Goal: Entertainment & Leisure: Consume media (video, audio)

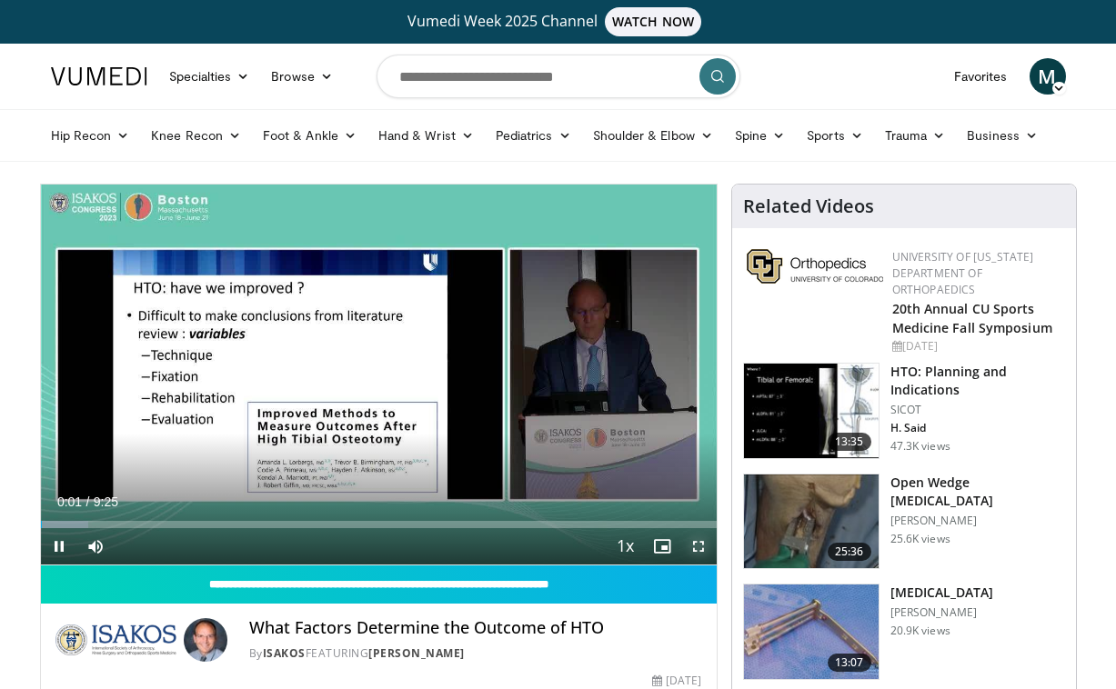
click at [700, 544] on span "Video Player" at bounding box center [698, 546] width 36 height 36
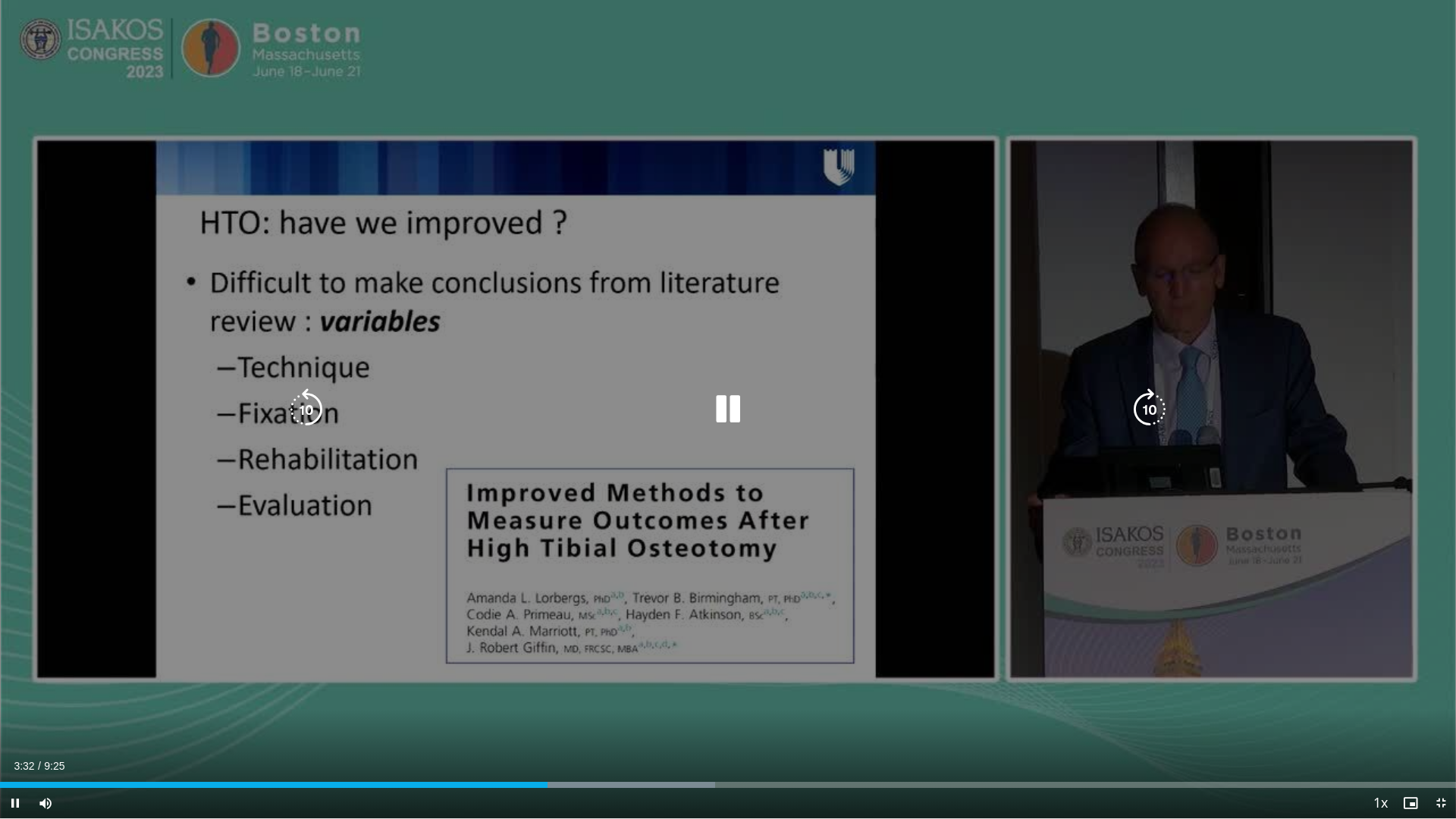
click at [723, 403] on icon "Video Player" at bounding box center [727, 410] width 43 height 43
click at [720, 408] on icon "Video Player" at bounding box center [727, 410] width 43 height 43
click at [735, 412] on icon "Video Player" at bounding box center [727, 410] width 43 height 43
click at [721, 408] on icon "Video Player" at bounding box center [727, 410] width 43 height 43
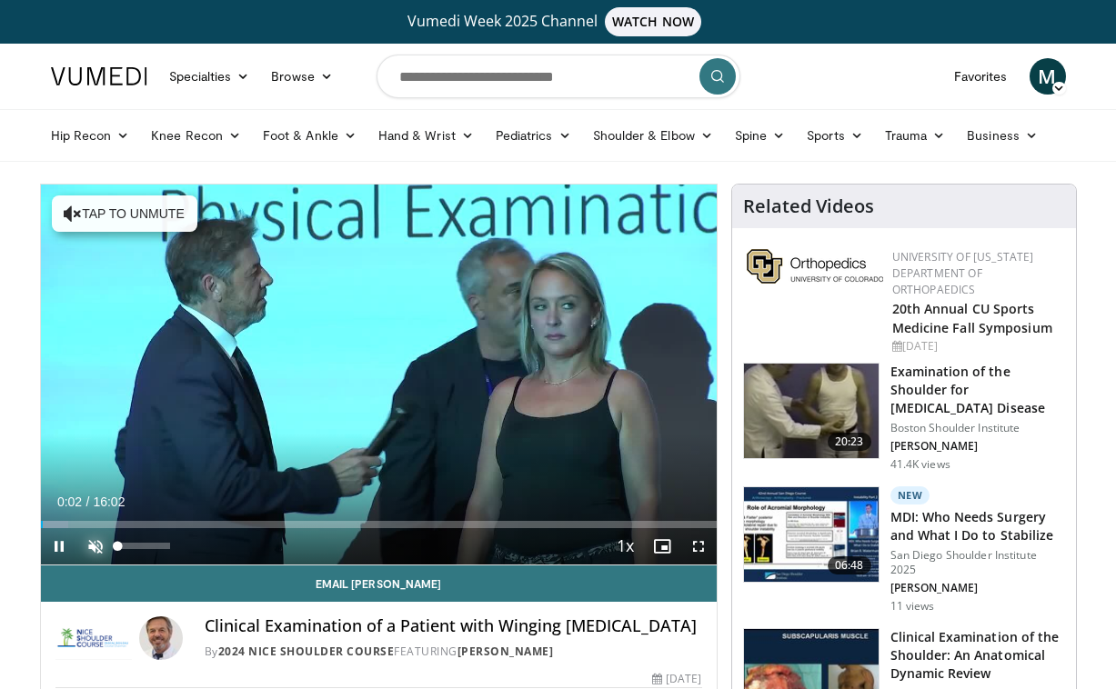
click at [90, 546] on span "Video Player" at bounding box center [95, 546] width 36 height 36
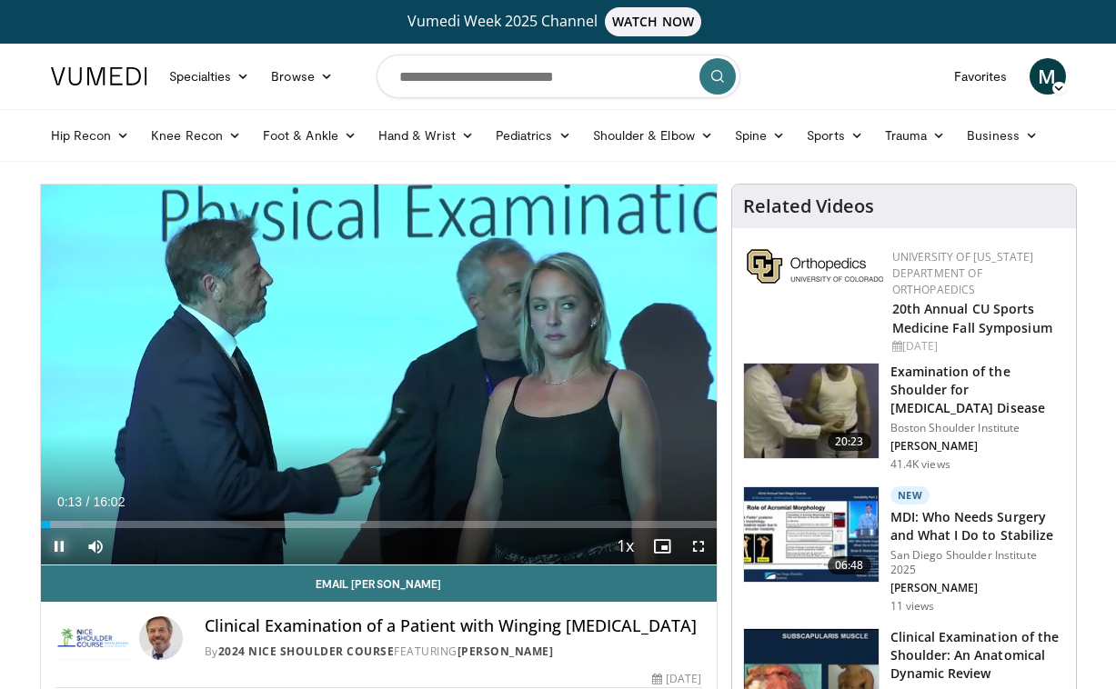
click at [52, 549] on span "Video Player" at bounding box center [59, 546] width 36 height 36
